Goal: Task Accomplishment & Management: Complete application form

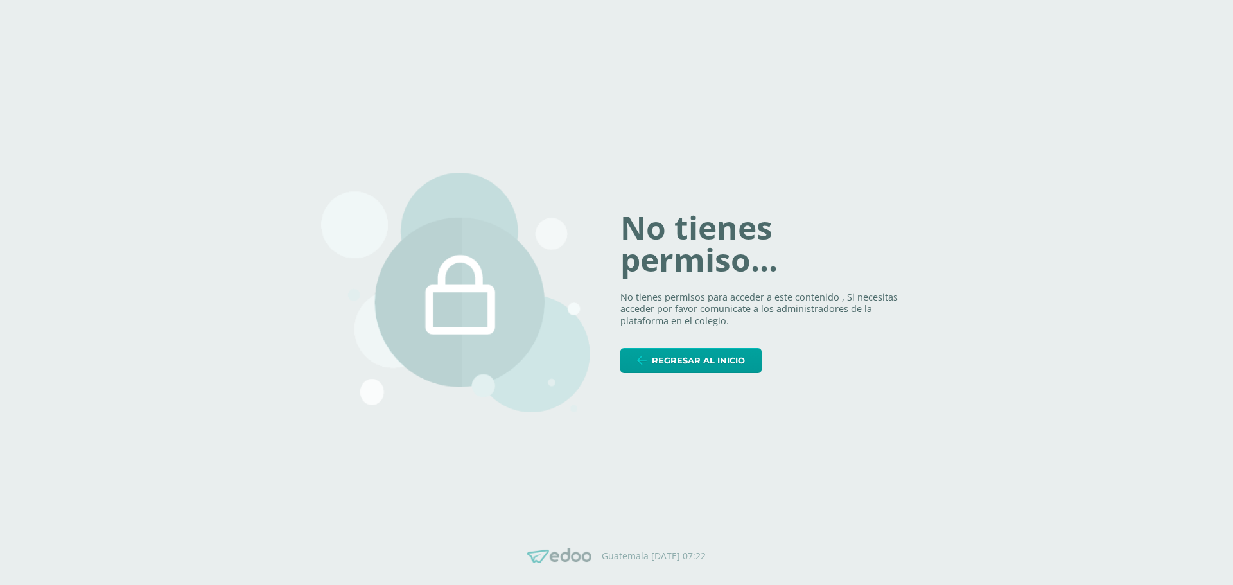
click at [698, 358] on span "Regresar al inicio" at bounding box center [698, 361] width 93 height 24
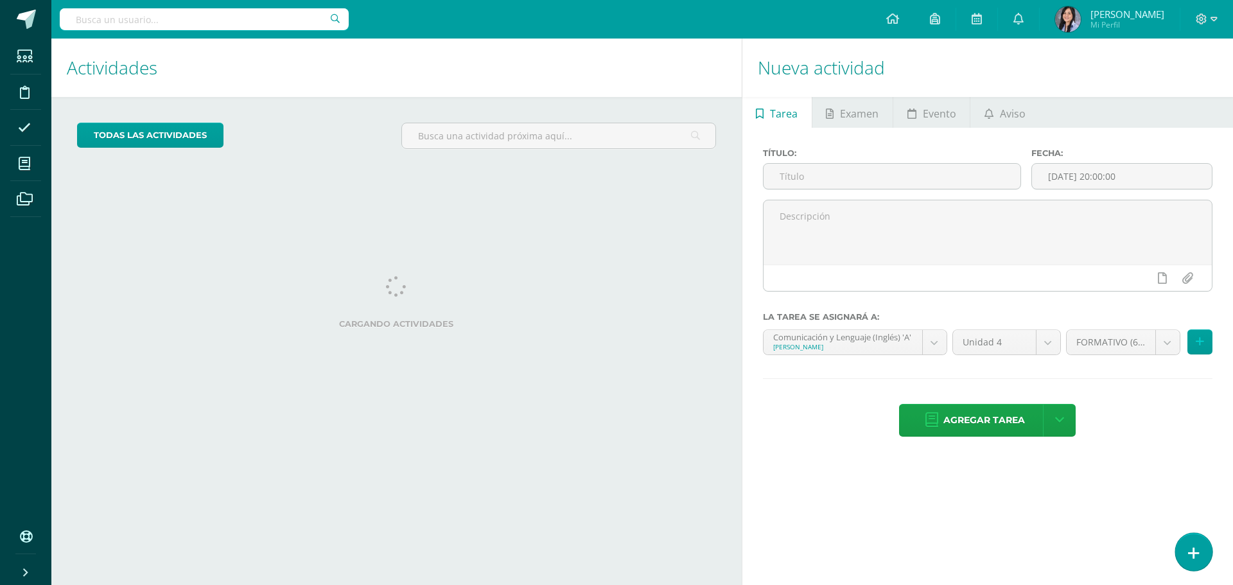
click at [1191, 548] on icon at bounding box center [1194, 553] width 12 height 15
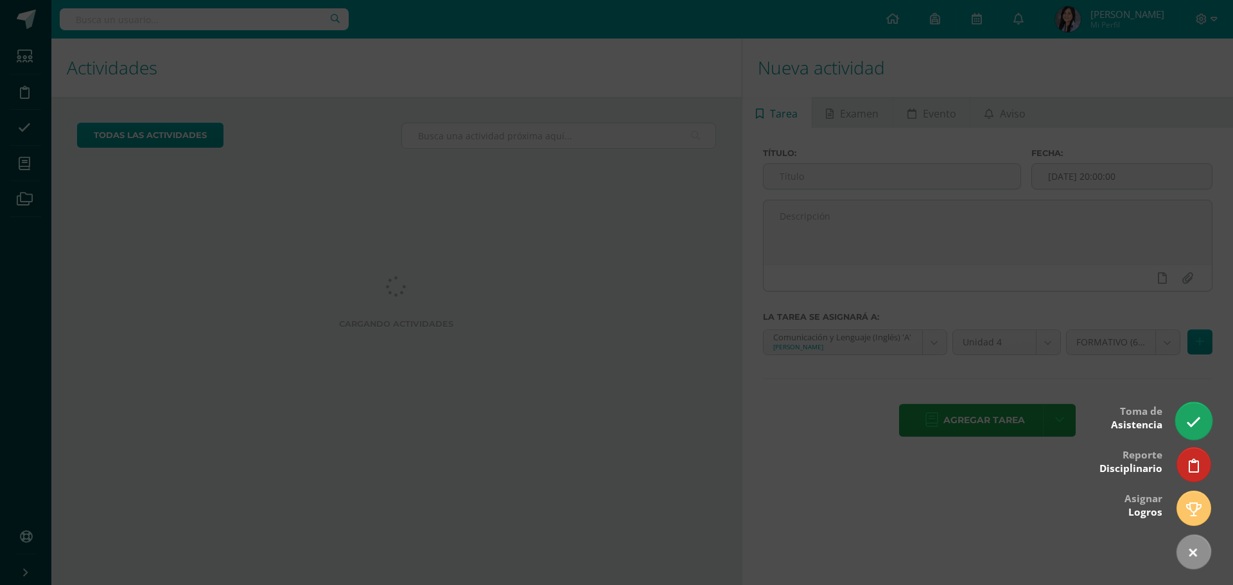
click at [1186, 423] on icon at bounding box center [1193, 422] width 15 height 15
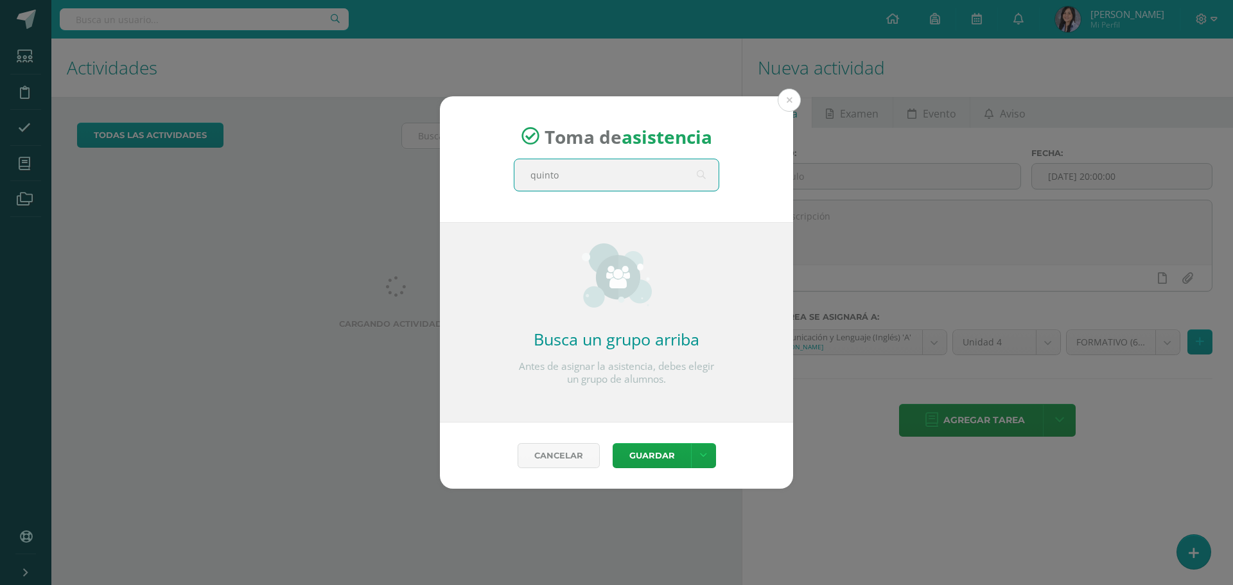
type input "quinto d"
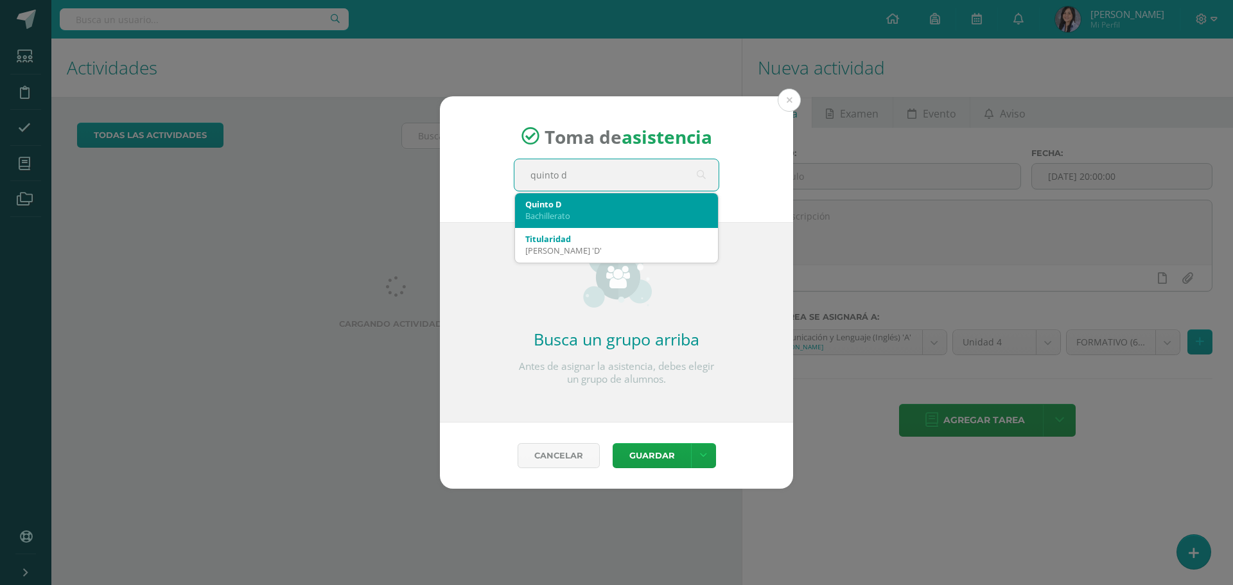
click at [648, 205] on div "Quinto D" at bounding box center [616, 204] width 182 height 12
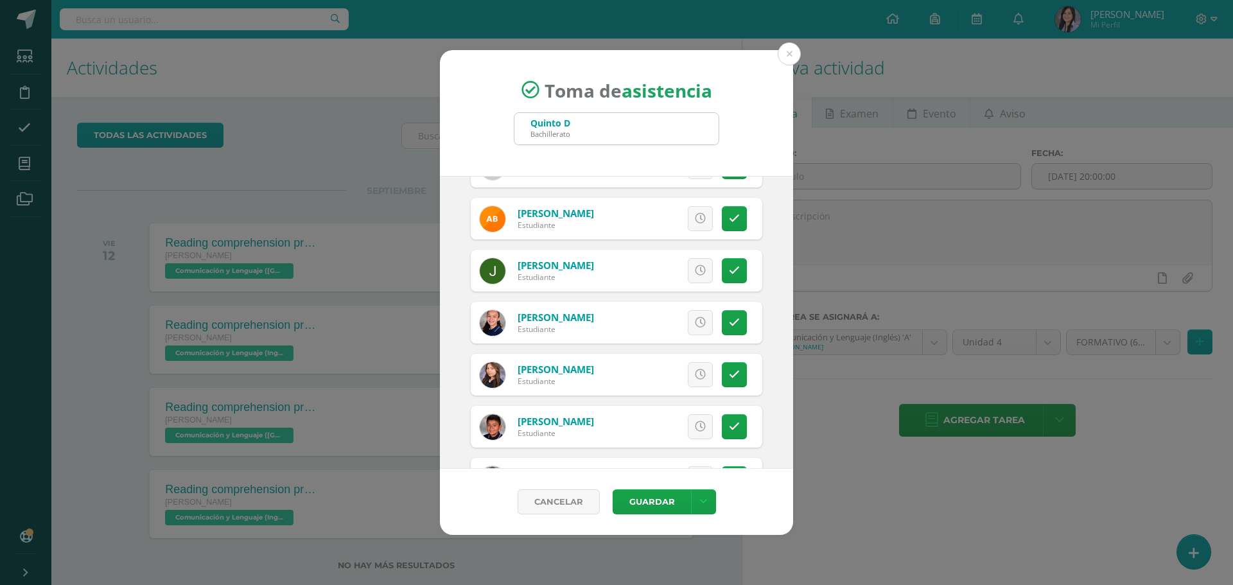
scroll to position [193, 0]
click at [735, 373] on link at bounding box center [734, 373] width 25 height 25
click at [667, 382] on span "Excusa" at bounding box center [678, 374] width 35 height 24
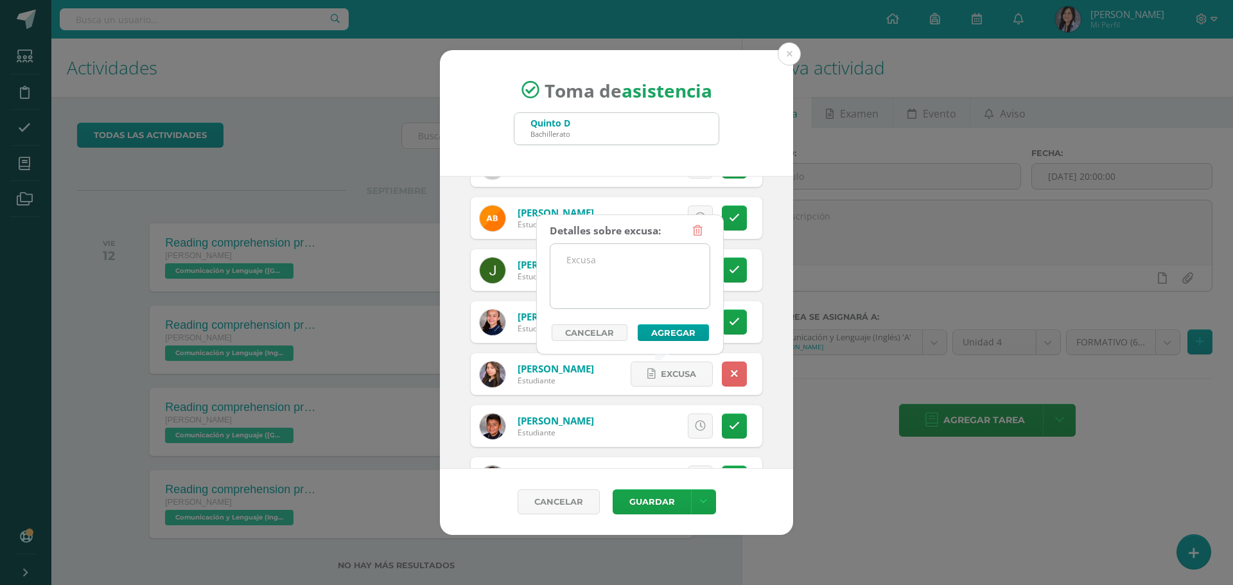
click at [595, 291] on textarea at bounding box center [629, 276] width 159 height 64
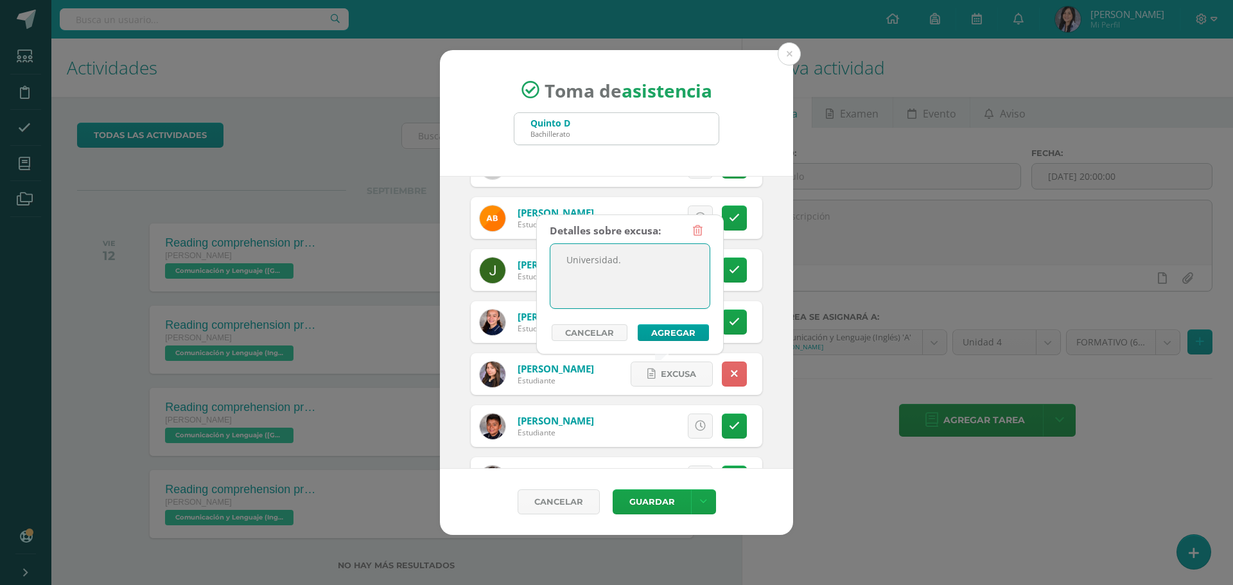
type textarea "Universidad."
click at [659, 326] on button "Agregar" at bounding box center [672, 332] width 71 height 17
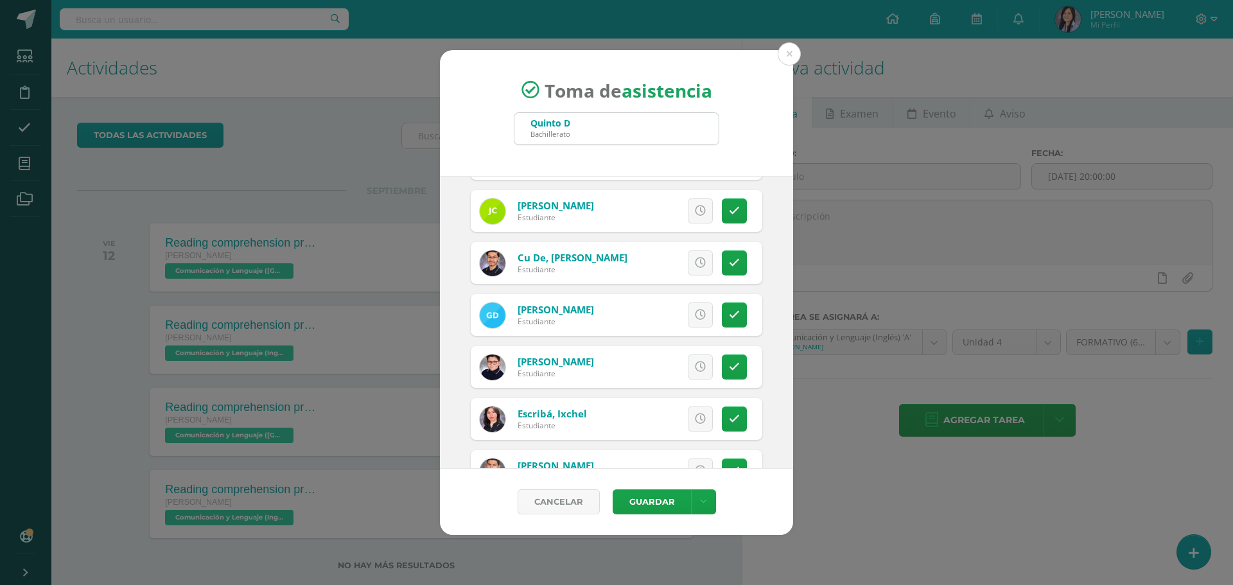
scroll to position [578, 0]
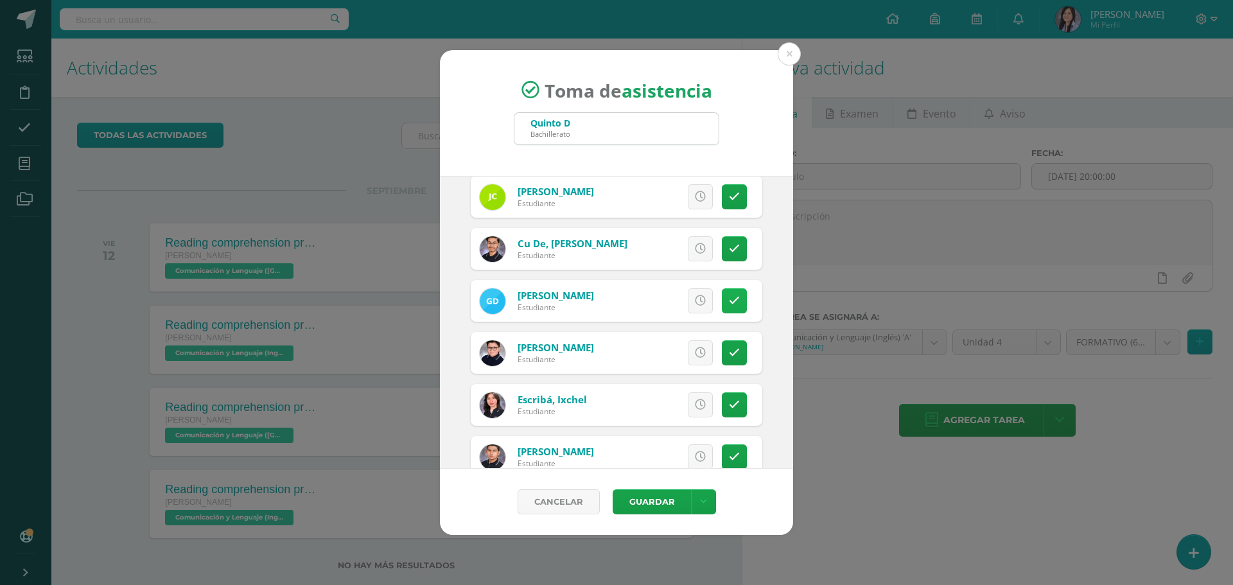
click at [734, 306] on link at bounding box center [734, 300] width 25 height 25
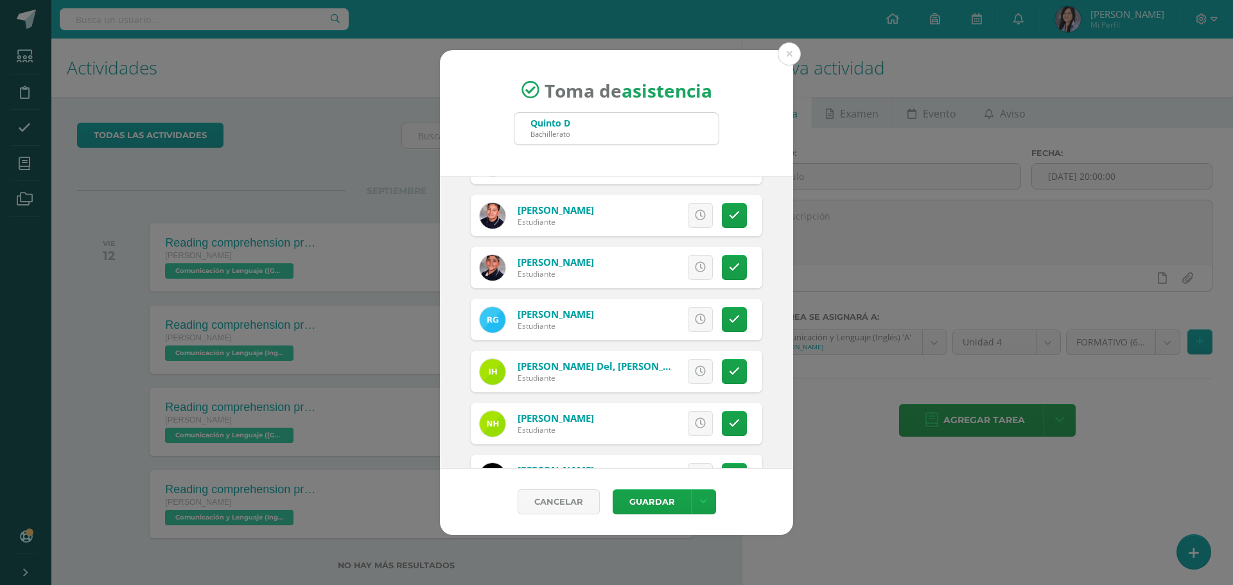
scroll to position [1091, 0]
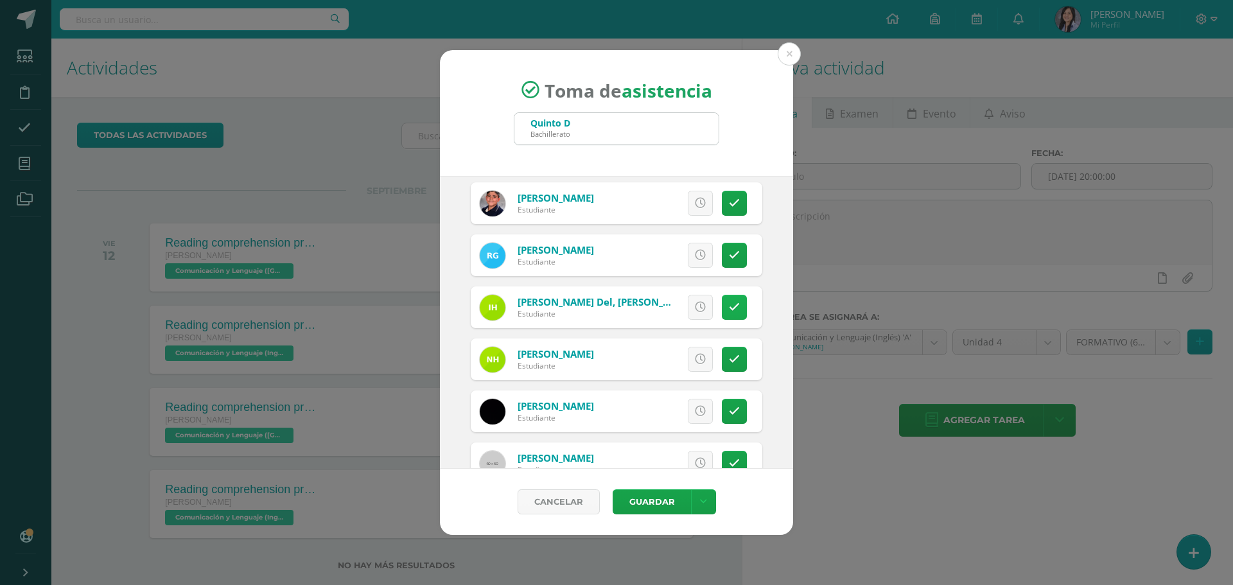
click at [729, 307] on icon at bounding box center [734, 307] width 11 height 11
click at [668, 302] on span "Excusa" at bounding box center [678, 307] width 35 height 24
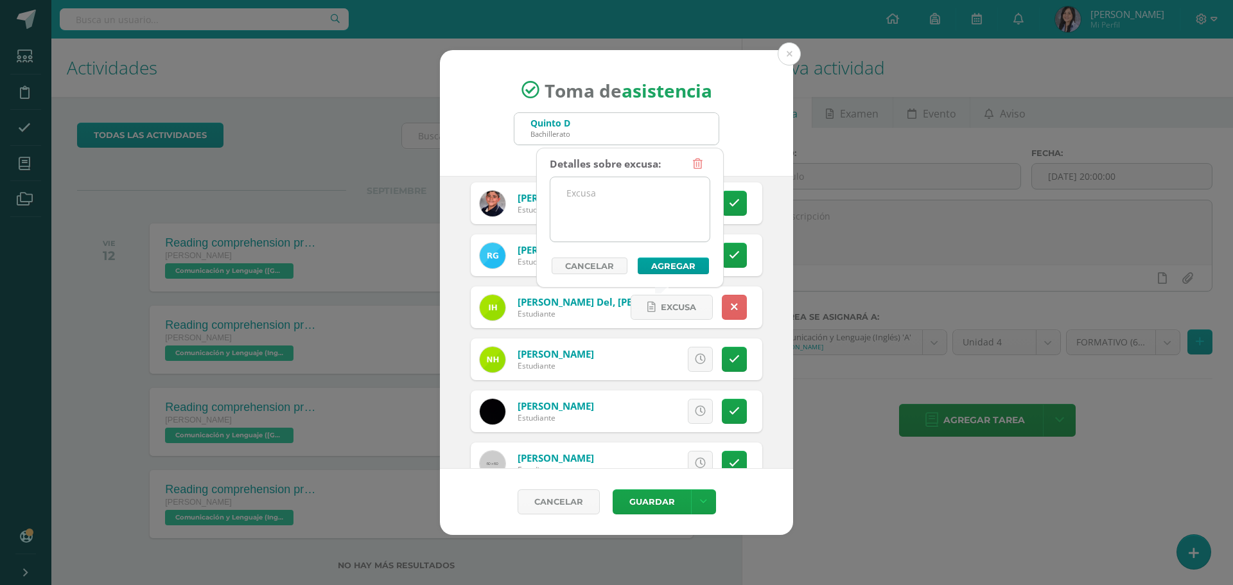
click at [592, 199] on textarea at bounding box center [629, 209] width 159 height 64
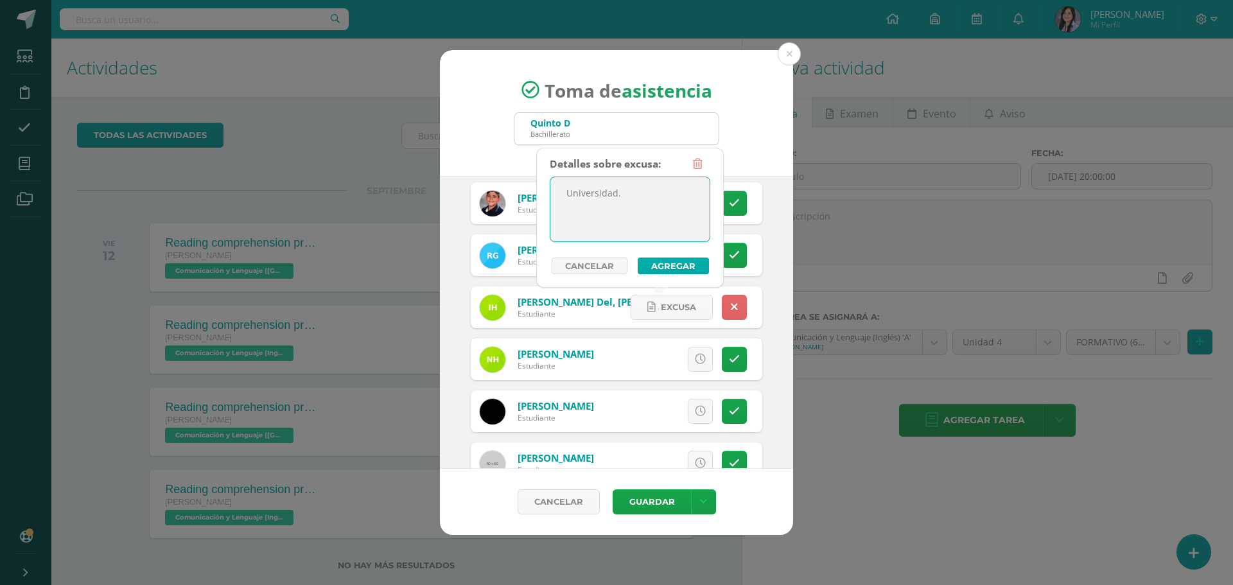
type textarea "Universidad."
click at [701, 263] on button "Agregar" at bounding box center [672, 265] width 71 height 17
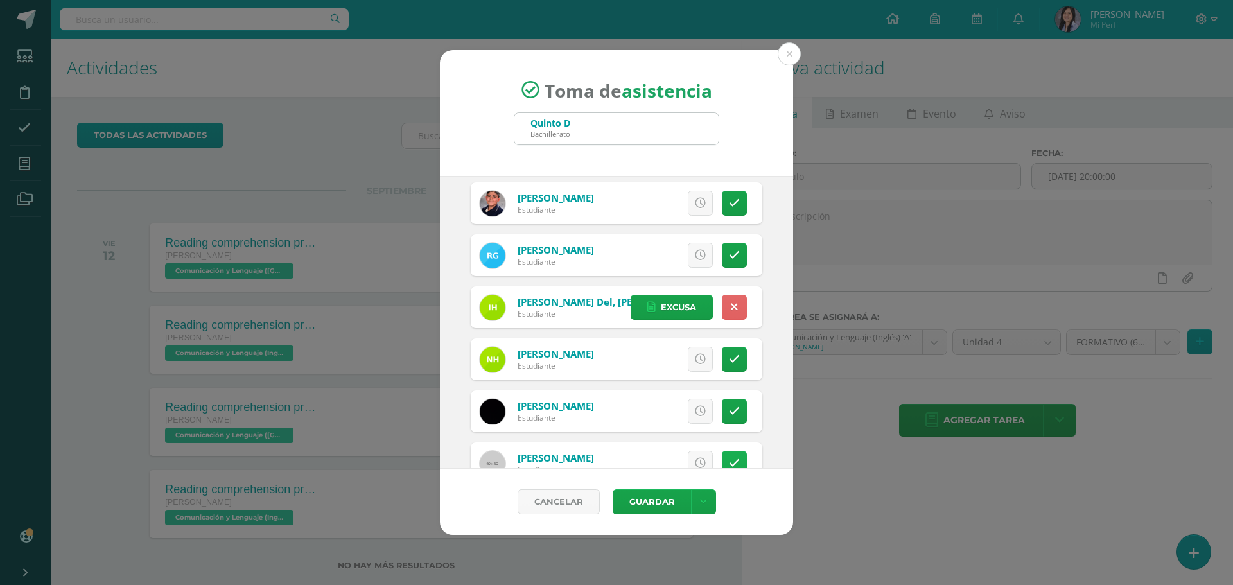
click at [725, 456] on link at bounding box center [734, 463] width 25 height 25
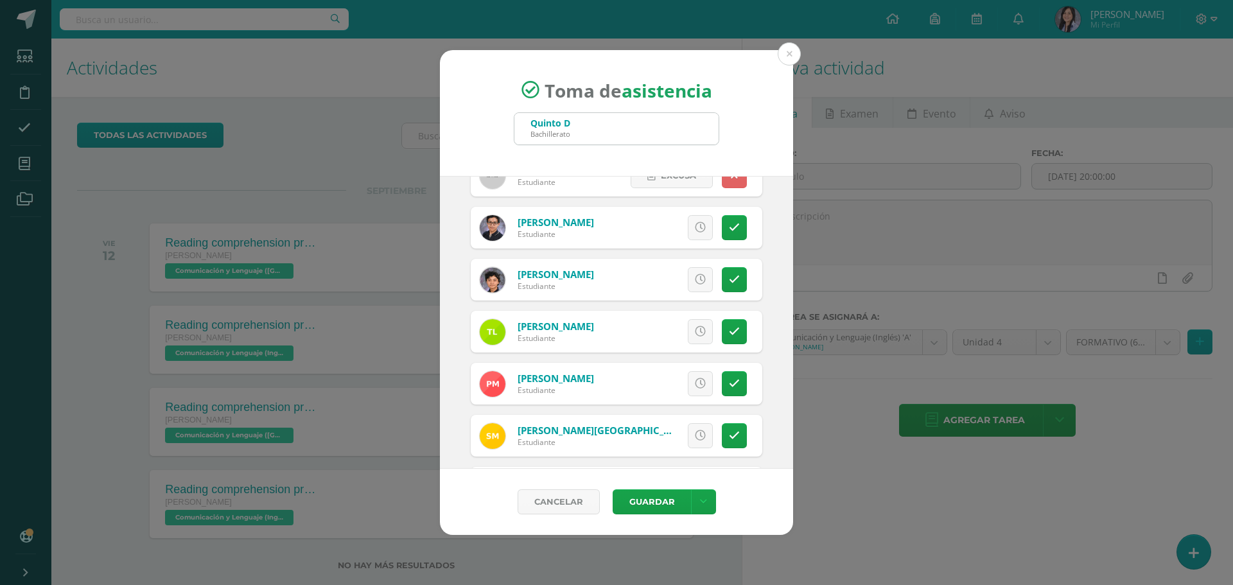
scroll to position [1412, 0]
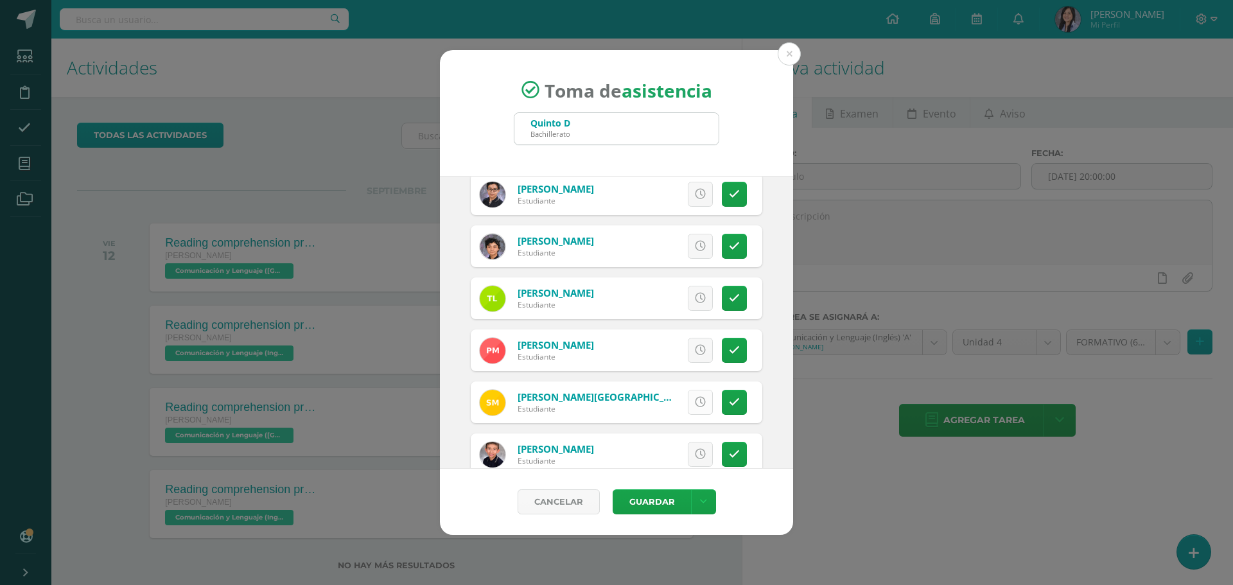
click at [697, 398] on link at bounding box center [700, 402] width 25 height 25
click at [729, 198] on icon at bounding box center [734, 194] width 11 height 11
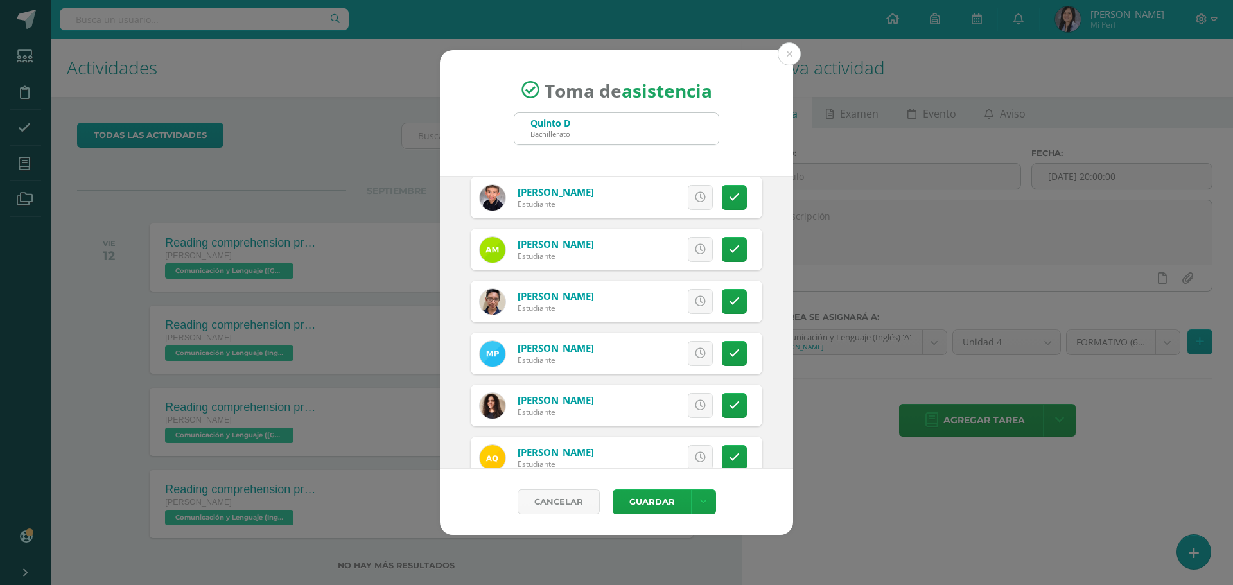
scroll to position [1862, 0]
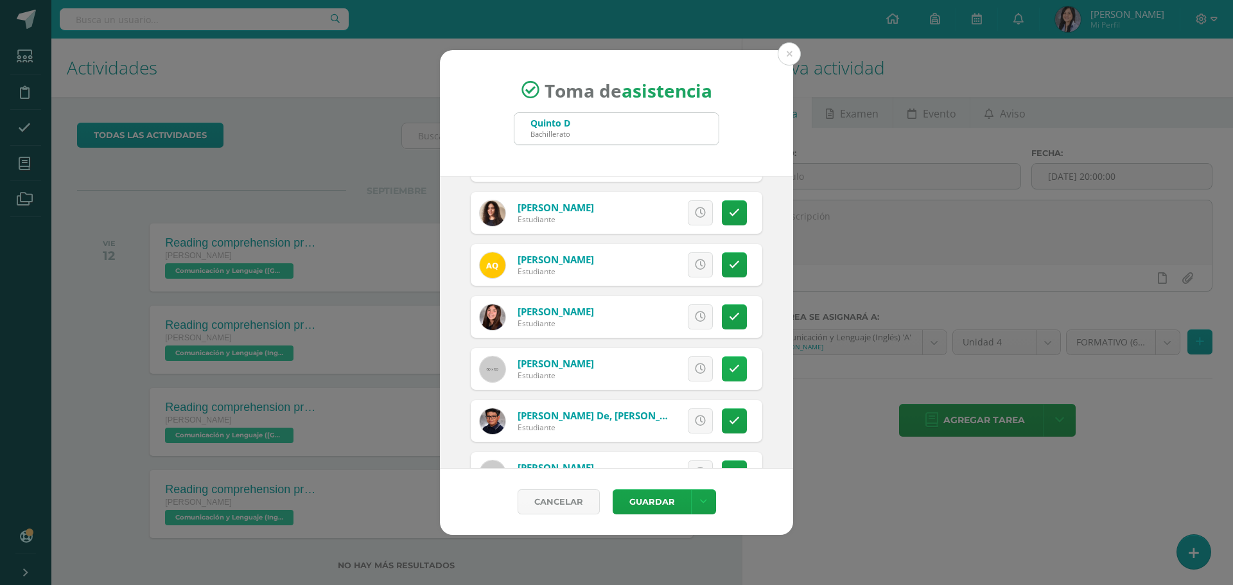
click at [729, 368] on icon at bounding box center [734, 368] width 11 height 11
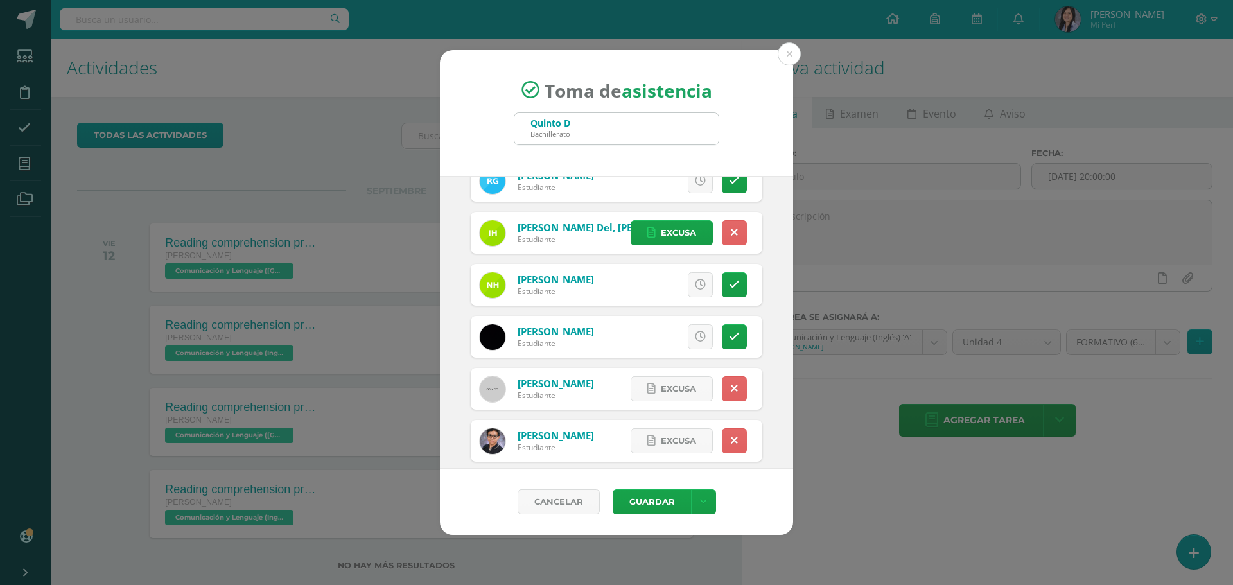
scroll to position [1091, 0]
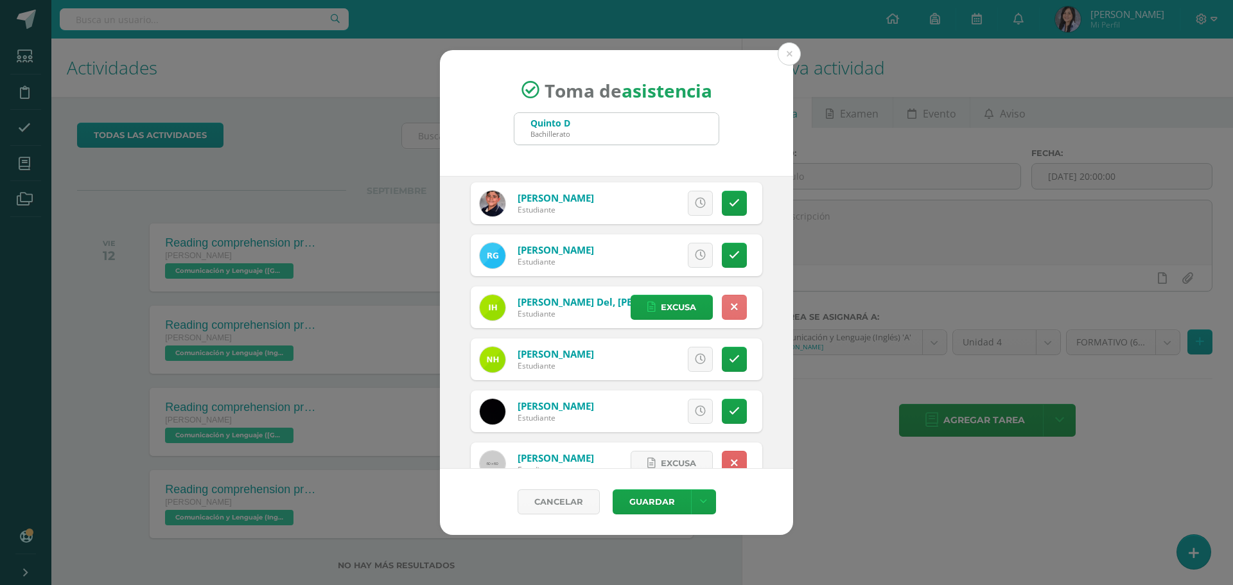
click at [731, 307] on link at bounding box center [734, 307] width 25 height 25
click at [689, 313] on link at bounding box center [700, 307] width 25 height 25
click at [675, 307] on span "Excusa" at bounding box center [678, 307] width 35 height 24
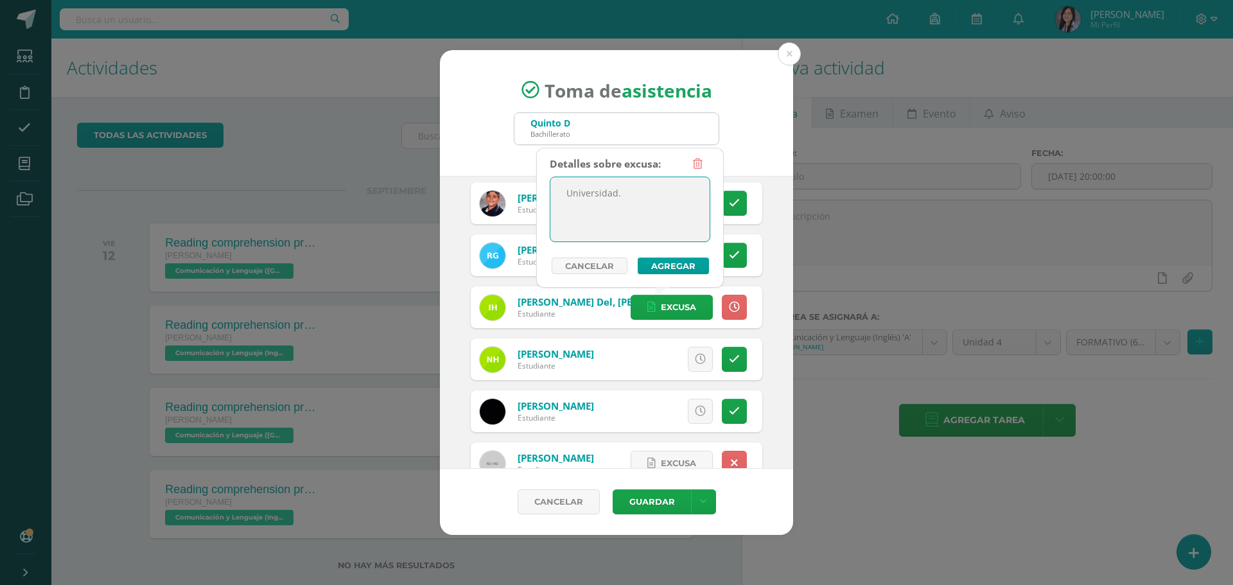
drag, startPoint x: 634, startPoint y: 203, endPoint x: 503, endPoint y: 186, distance: 131.5
click at [503, 186] on body "Toma de asistencia Quinto D Bachillerato quinto d 2025-09-10 September, 2025 Mo…" at bounding box center [616, 292] width 1233 height 585
click at [609, 261] on link "Cancelar" at bounding box center [589, 265] width 76 height 17
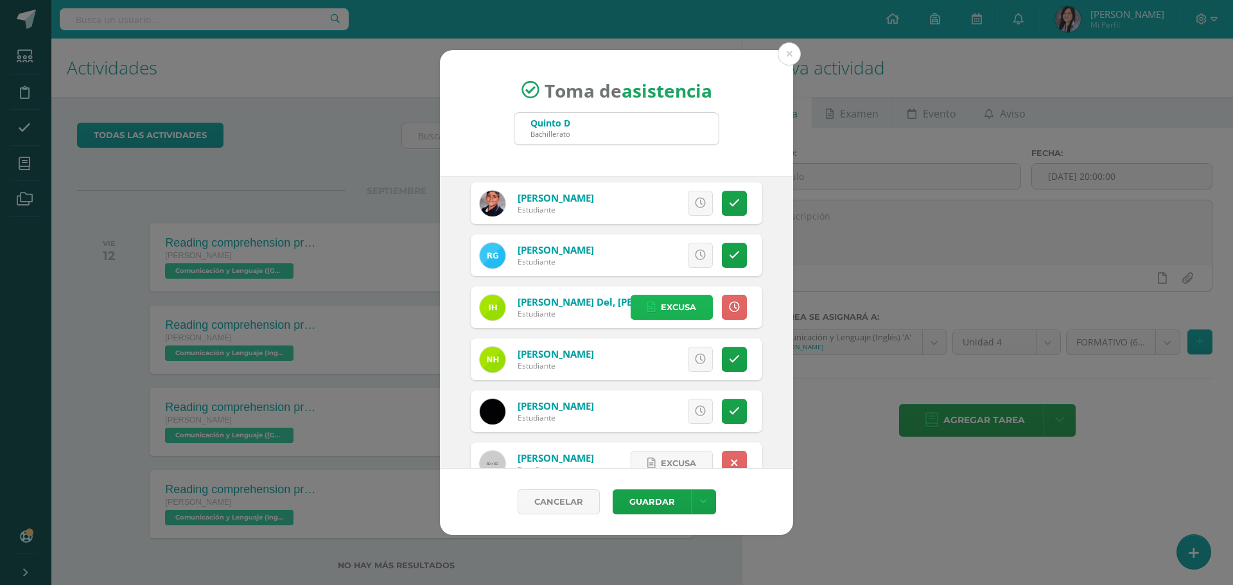
click at [661, 302] on span "Excusa" at bounding box center [678, 307] width 35 height 24
click at [729, 312] on icon at bounding box center [734, 307] width 11 height 11
click at [695, 305] on icon at bounding box center [700, 307] width 11 height 11
click at [726, 316] on link at bounding box center [734, 307] width 25 height 25
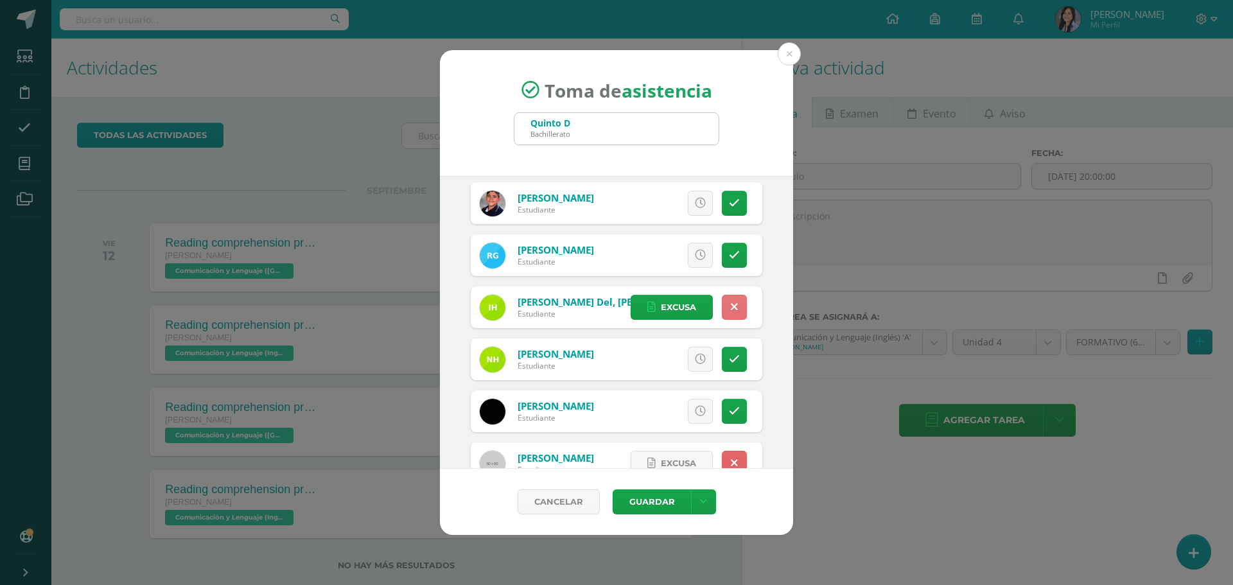
click at [726, 317] on link at bounding box center [734, 307] width 25 height 25
click at [696, 304] on link at bounding box center [700, 307] width 25 height 25
click at [661, 304] on span "Excusa" at bounding box center [678, 307] width 35 height 24
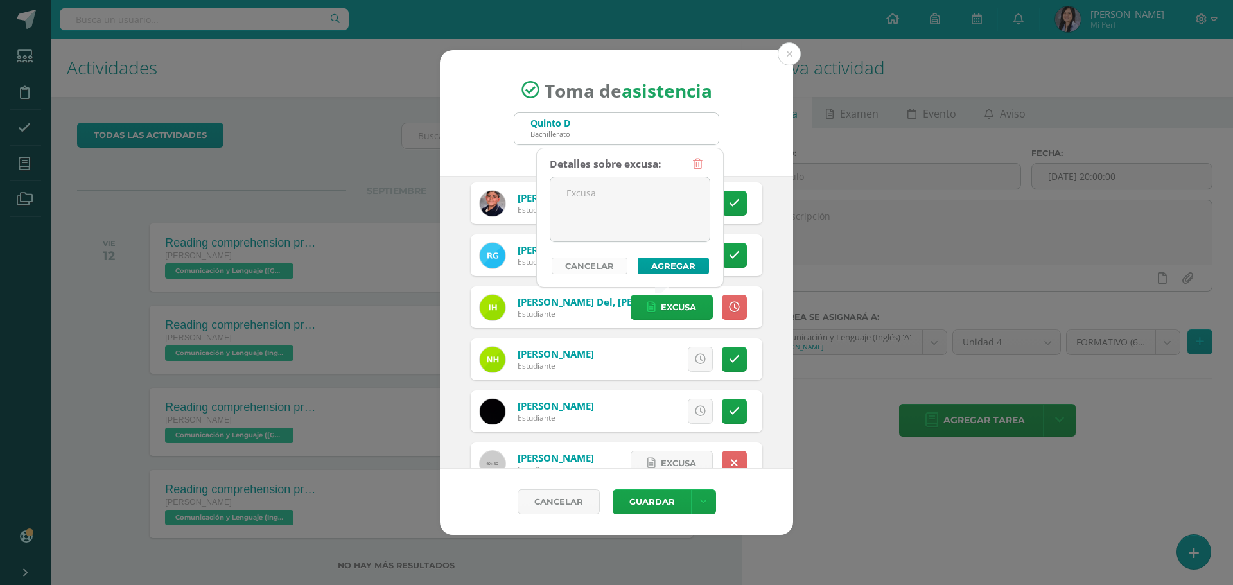
click at [612, 269] on link "Cancelar" at bounding box center [589, 265] width 76 height 17
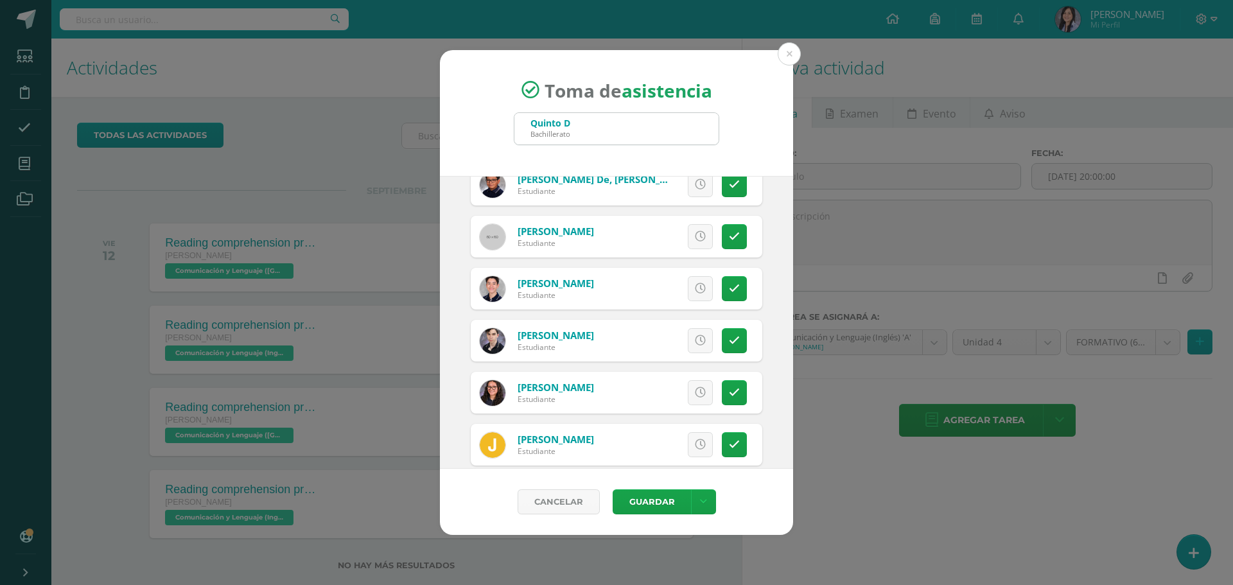
scroll to position [2168, 0]
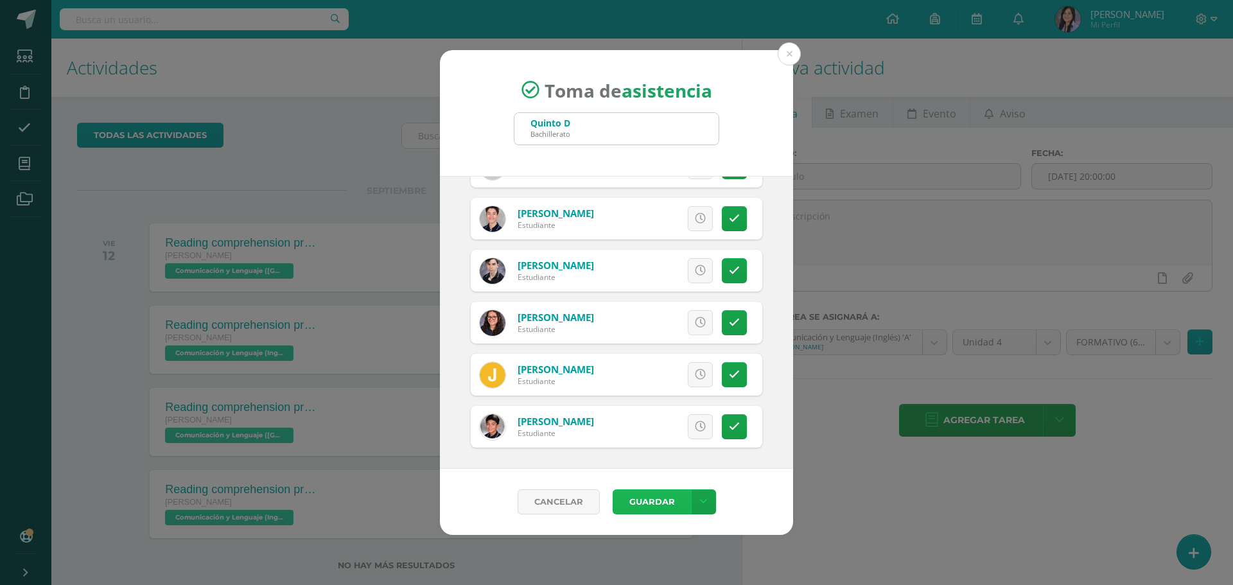
click at [661, 494] on button "Guardar" at bounding box center [651, 501] width 78 height 25
